Goal: Information Seeking & Learning: Check status

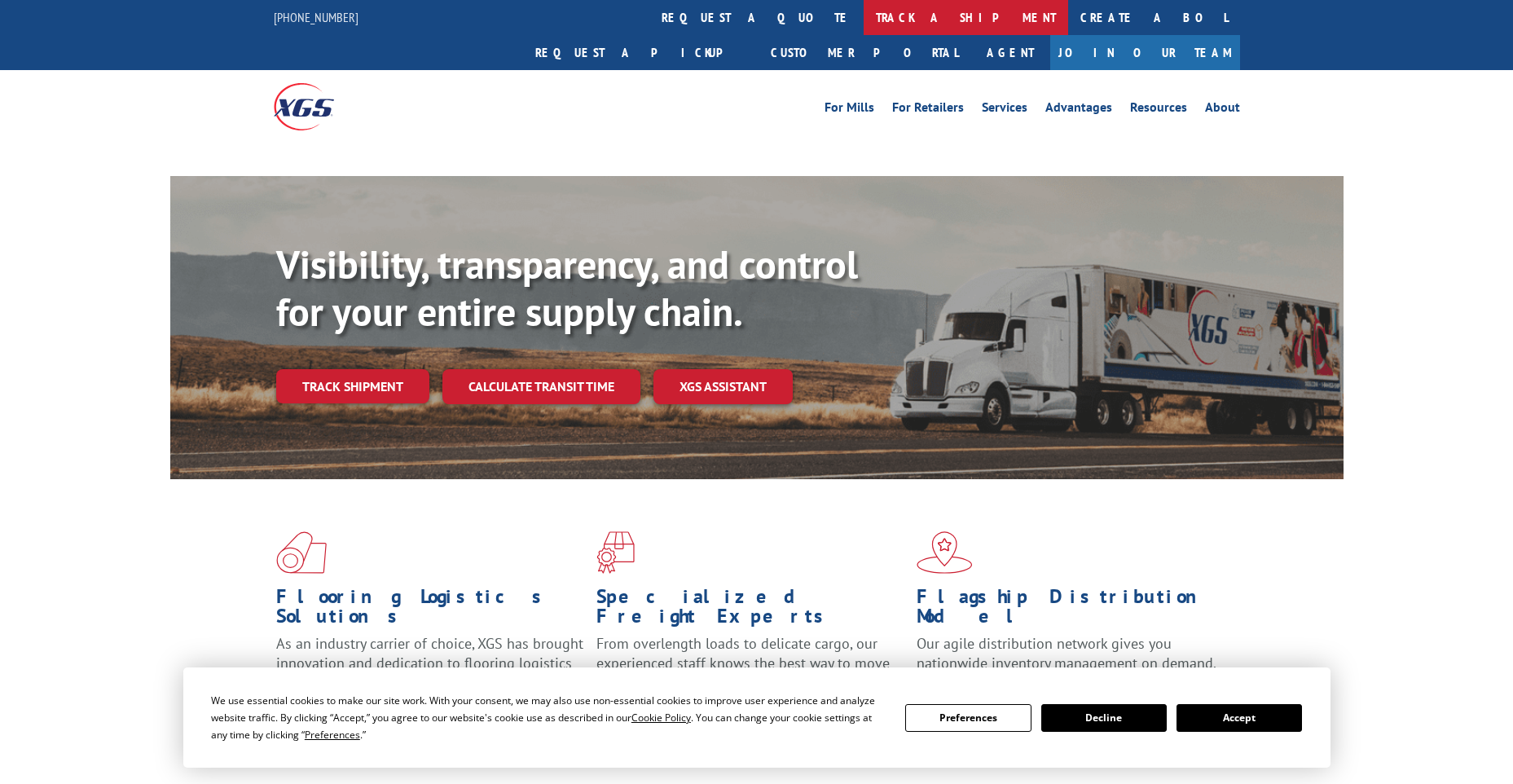
click at [864, 20] on link "track a shipment" at bounding box center [966, 17] width 205 height 35
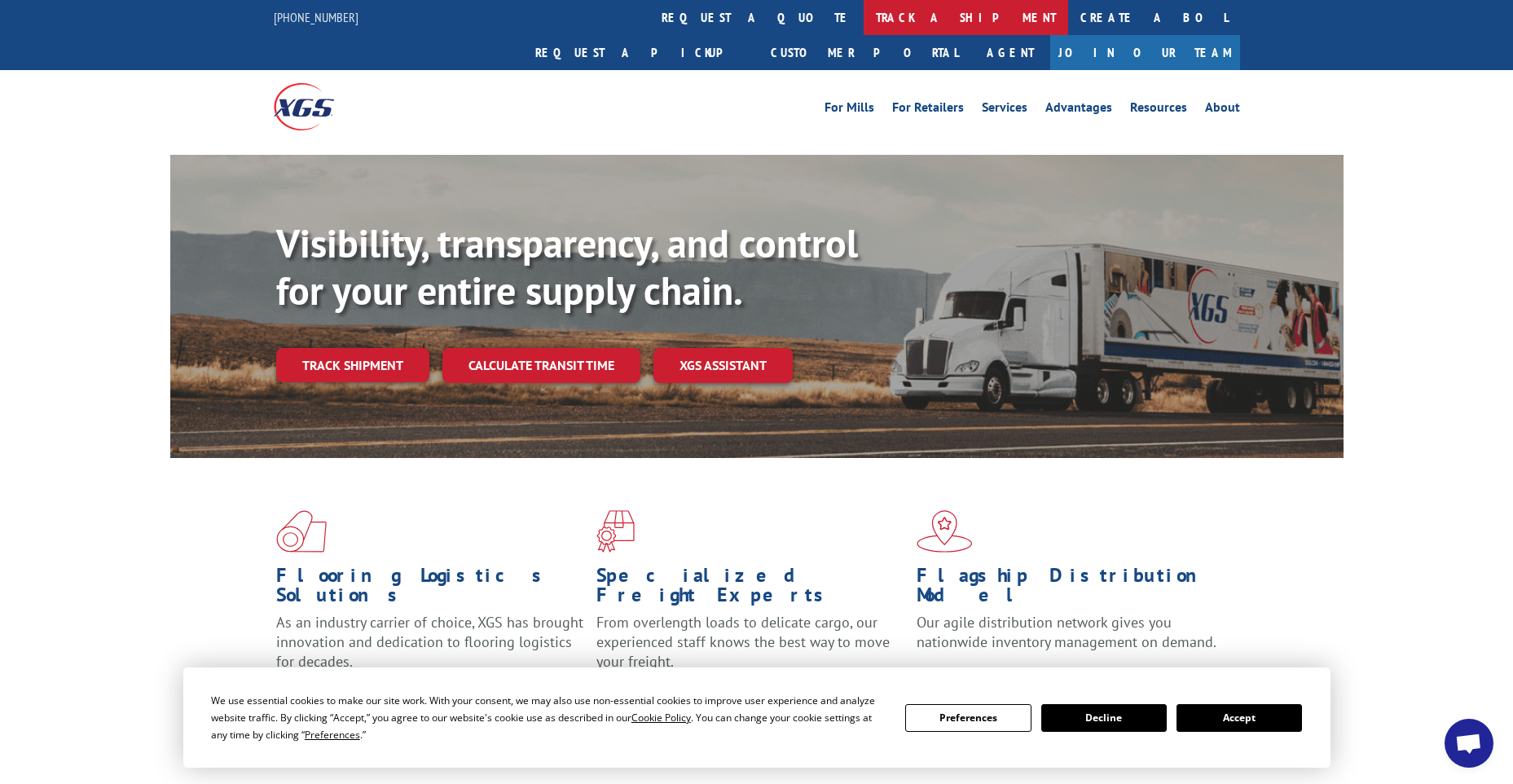
click at [864, 24] on link "track a shipment" at bounding box center [966, 17] width 205 height 35
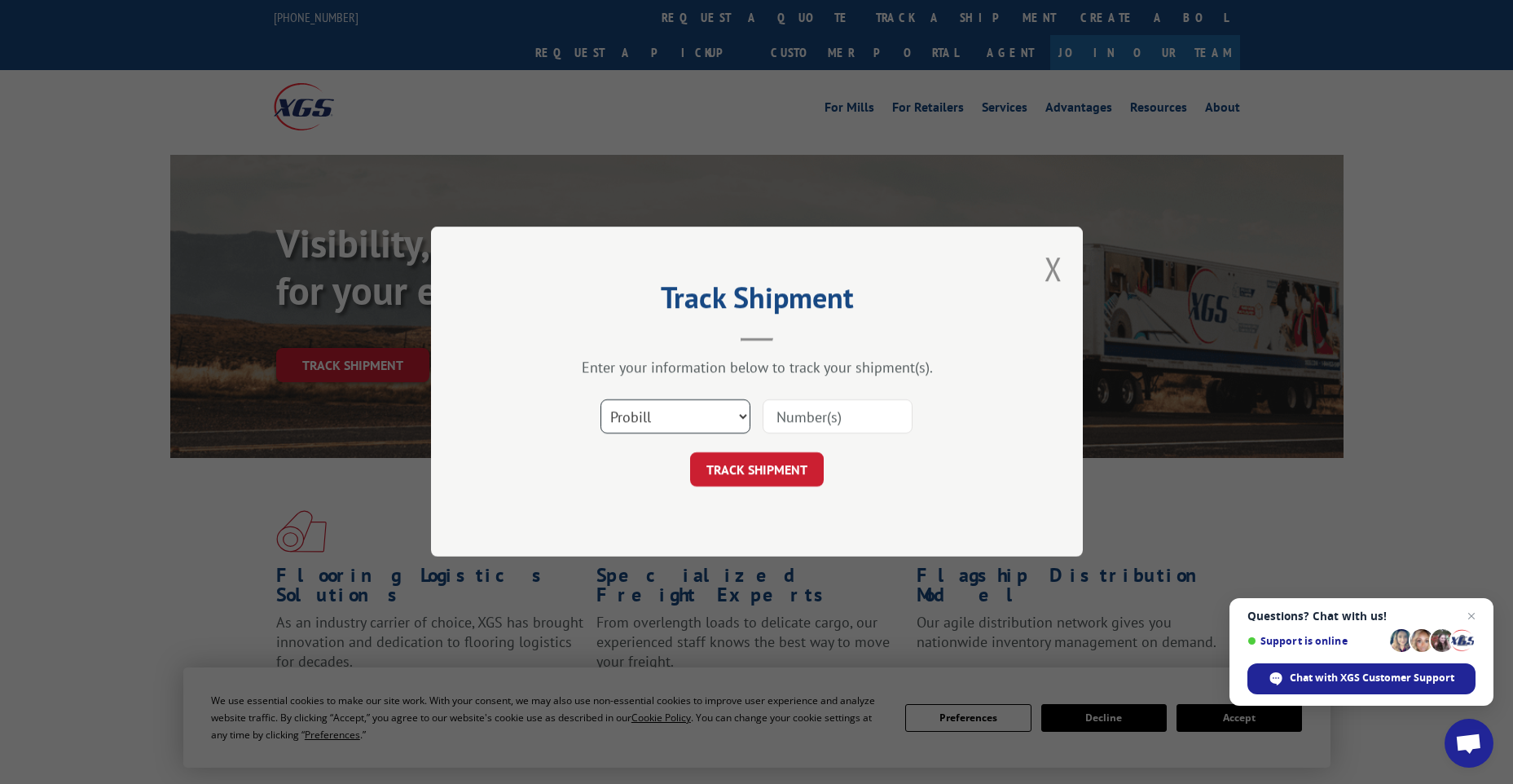
click at [719, 414] on select "Select category... Probill BOL PO" at bounding box center [676, 417] width 150 height 35
select select "po"
click at [601, 400] on select "Select category... Probill BOL PO" at bounding box center [676, 417] width 150 height 35
paste input "63517057"
click at [806, 407] on input "63517057" at bounding box center [837, 417] width 150 height 35
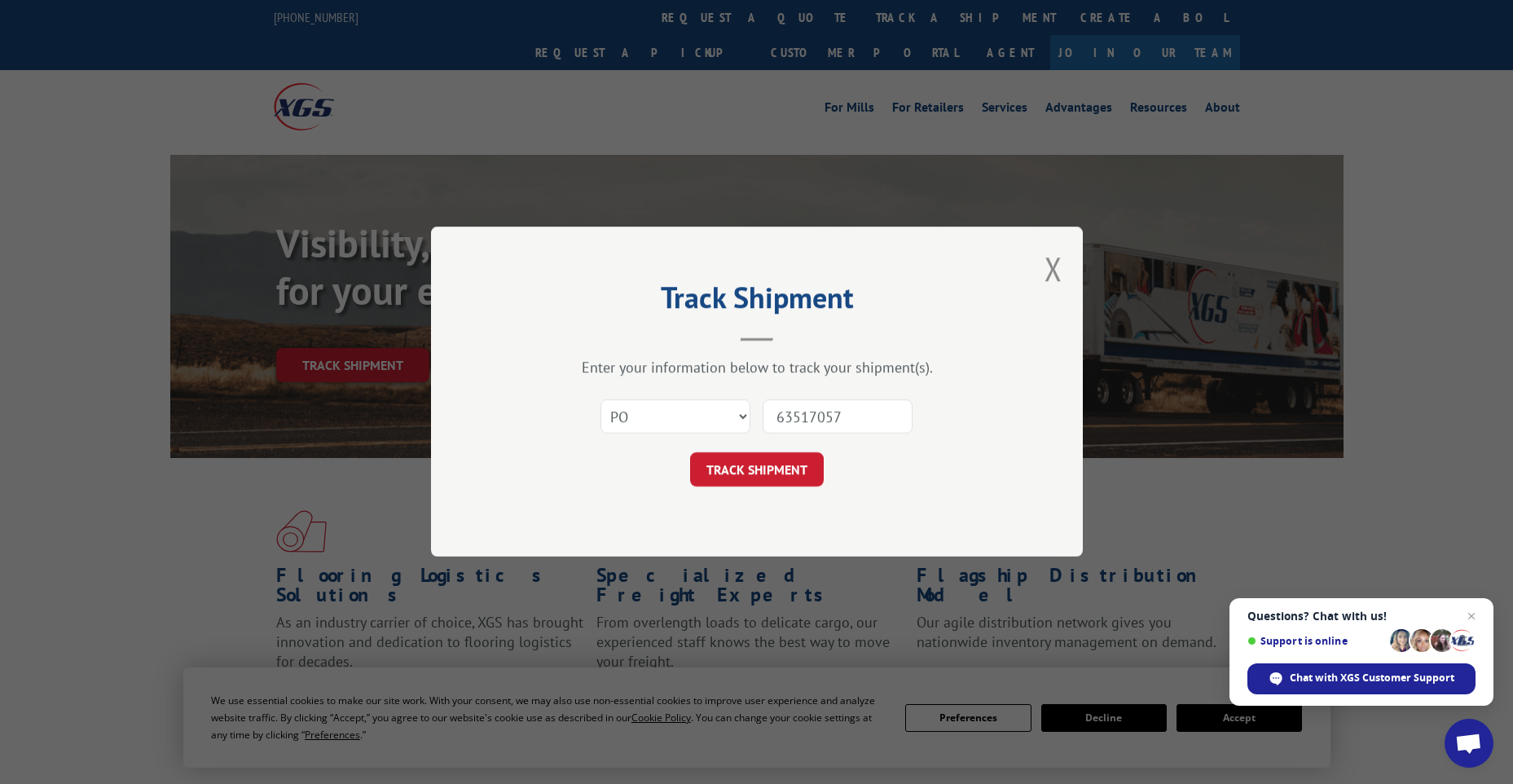
type input "63517057"
click button "TRACK SHIPMENT" at bounding box center [756, 470] width 134 height 35
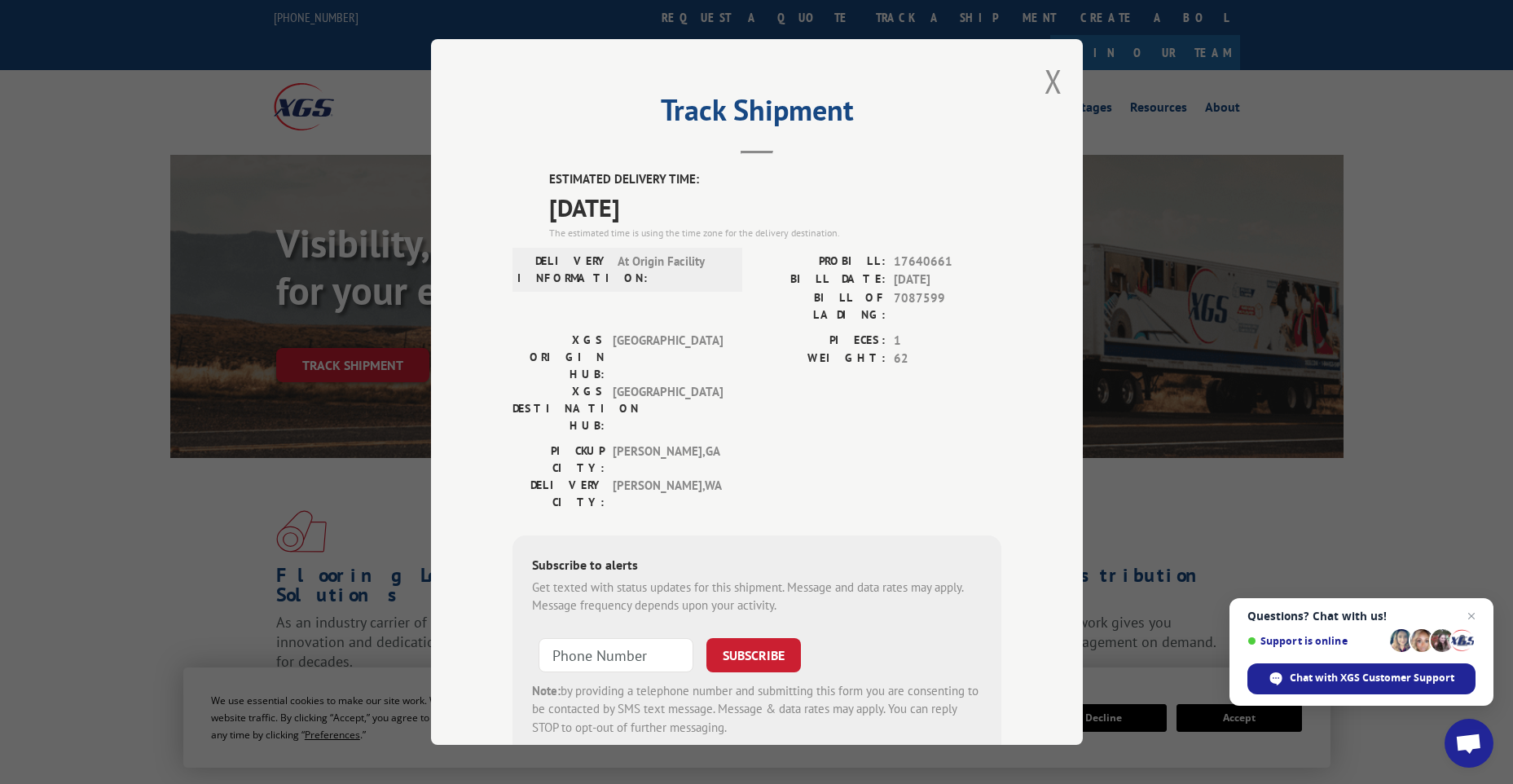
drag, startPoint x: 707, startPoint y: 211, endPoint x: 519, endPoint y: 167, distance: 193.1
click at [519, 167] on div "Track Shipment ESTIMATED DELIVERY TIME: [DATE] The estimated time is using the …" at bounding box center [756, 392] width 652 height 705
copy div "ESTIMATED DELIVERY TIME: [DATE]"
click at [1054, 78] on button "Close modal" at bounding box center [1054, 81] width 18 height 43
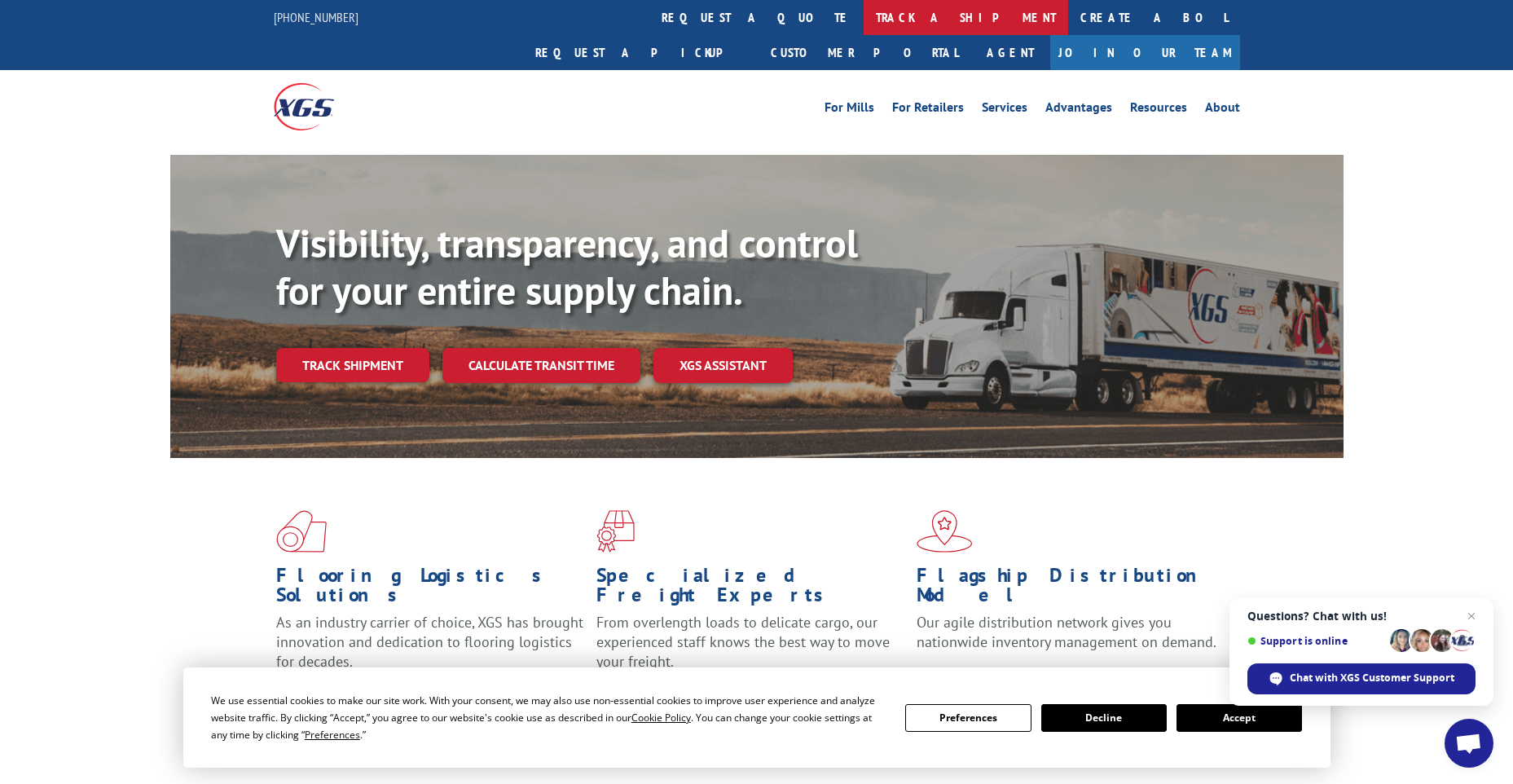
click at [864, 24] on link "track a shipment" at bounding box center [966, 17] width 205 height 35
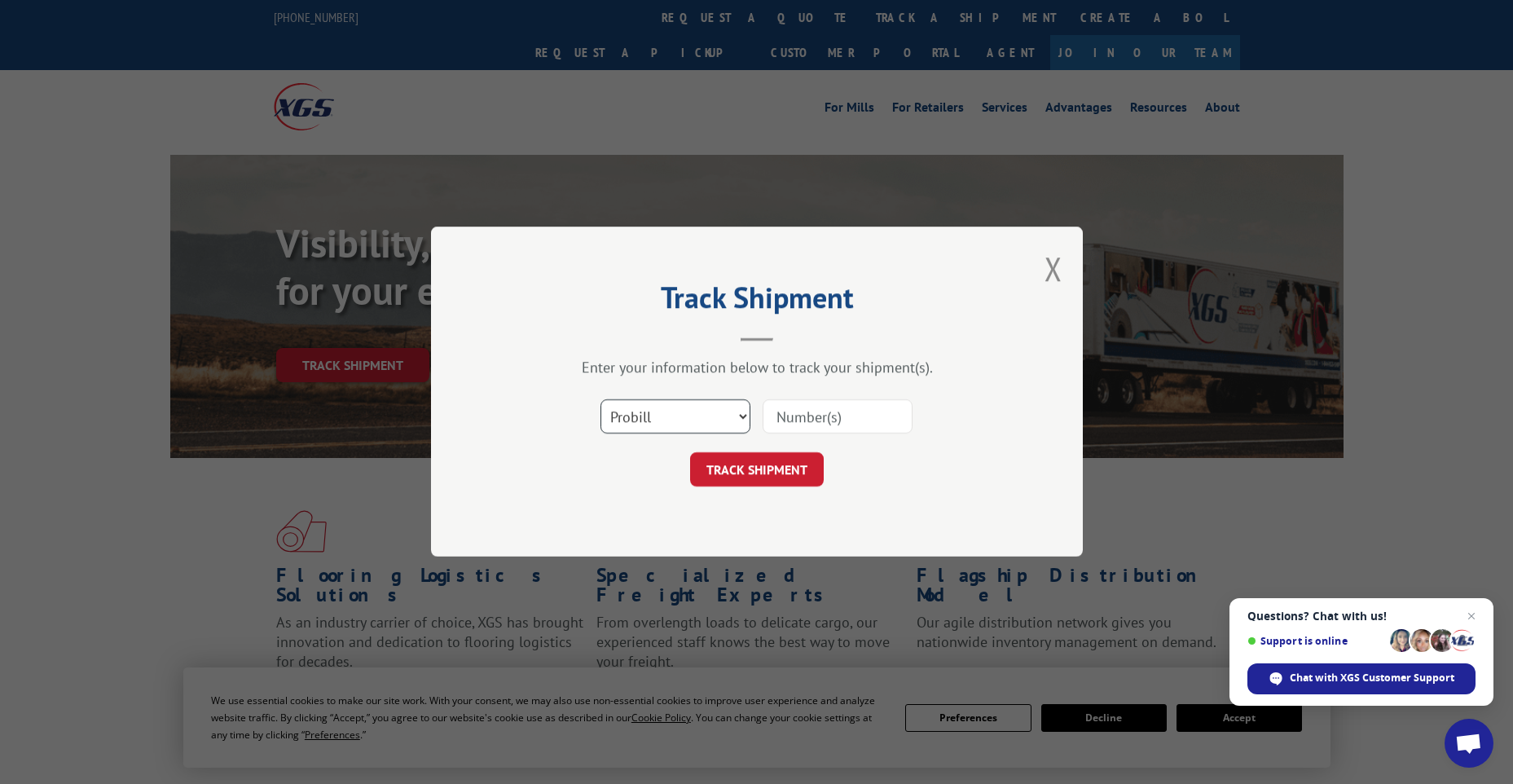
click at [679, 415] on select "Select category... Probill BOL PO" at bounding box center [676, 417] width 150 height 35
select select "bol"
click at [601, 400] on select "Select category... Probill BOL PO" at bounding box center [676, 417] width 150 height 35
paste input "7087599"
click at [780, 416] on input "7087599" at bounding box center [837, 417] width 150 height 35
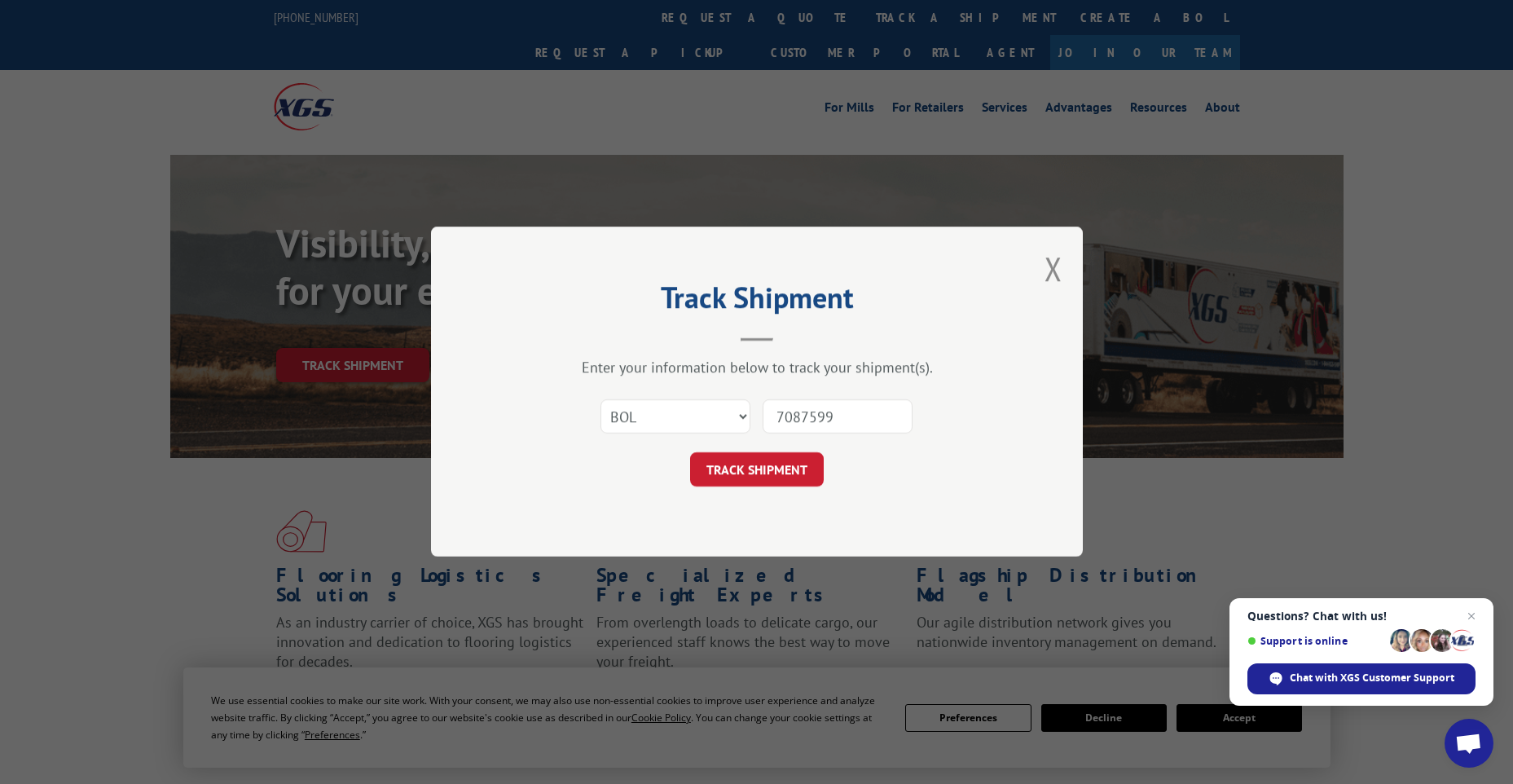
type input "7087599"
click button "TRACK SHIPMENT" at bounding box center [756, 470] width 134 height 35
